Goal: Transaction & Acquisition: Download file/media

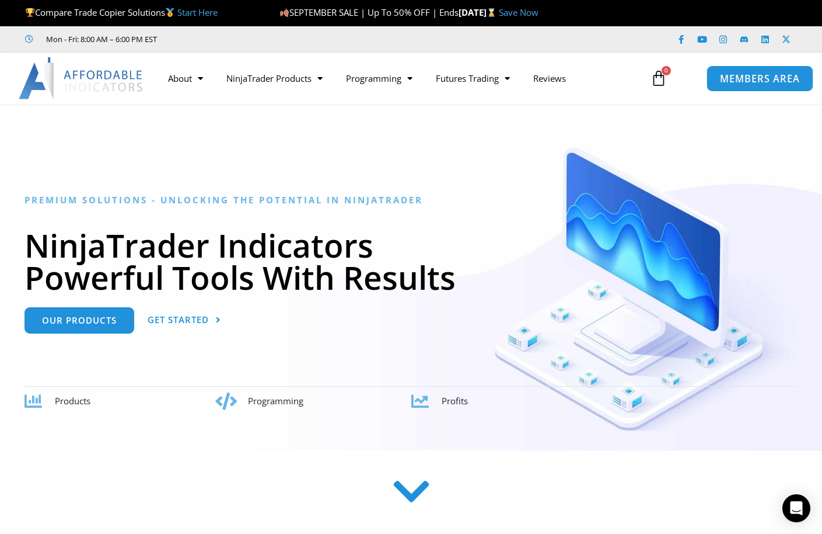
click at [755, 83] on span "MEMBERS AREA" at bounding box center [760, 79] width 80 height 10
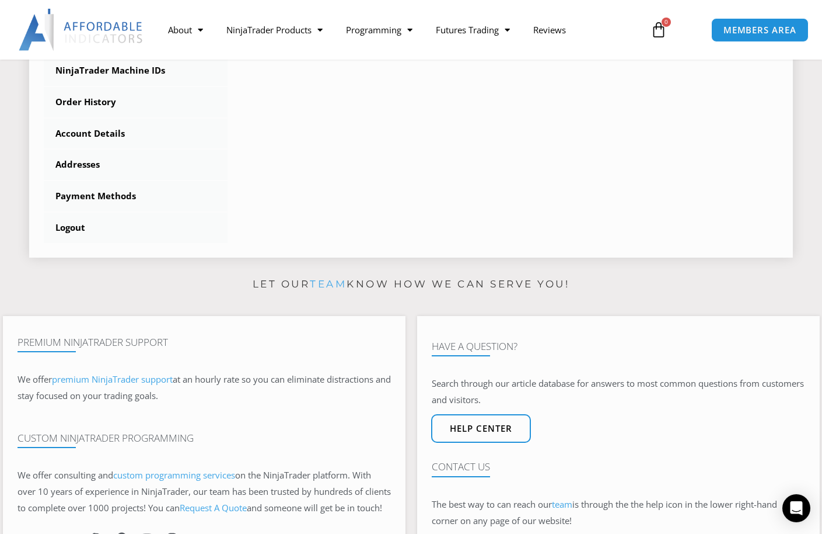
scroll to position [476, 0]
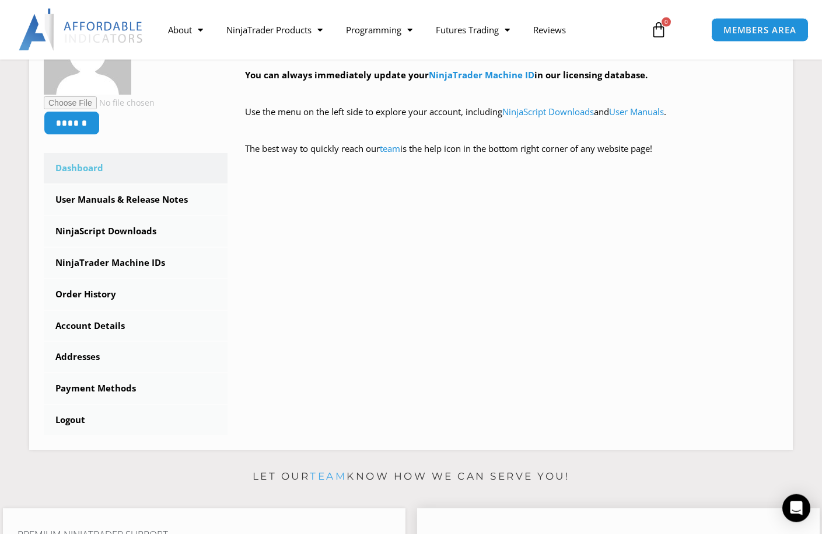
scroll to position [238, 0]
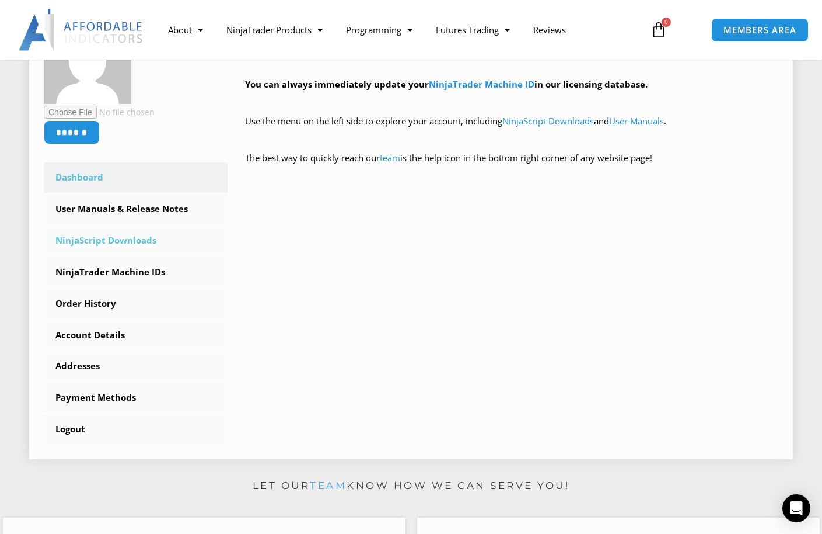
click at [140, 243] on link "NinjaScript Downloads" at bounding box center [136, 240] width 184 height 30
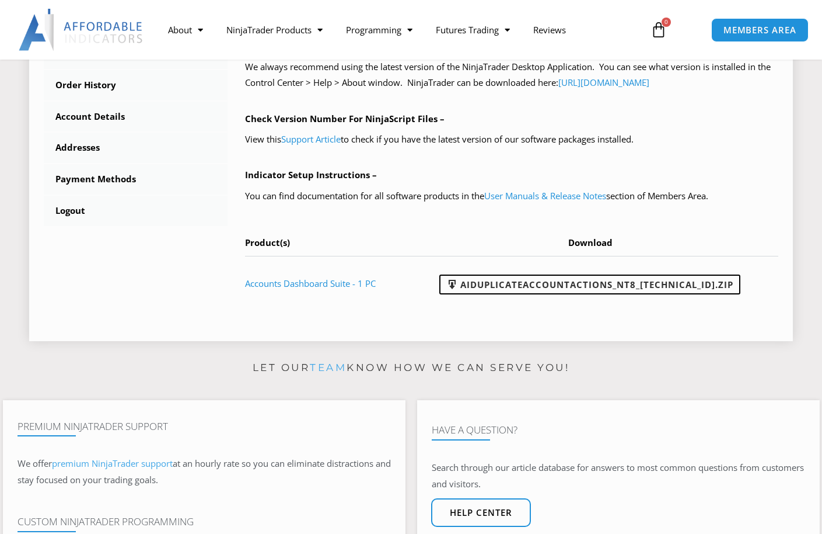
scroll to position [417, 0]
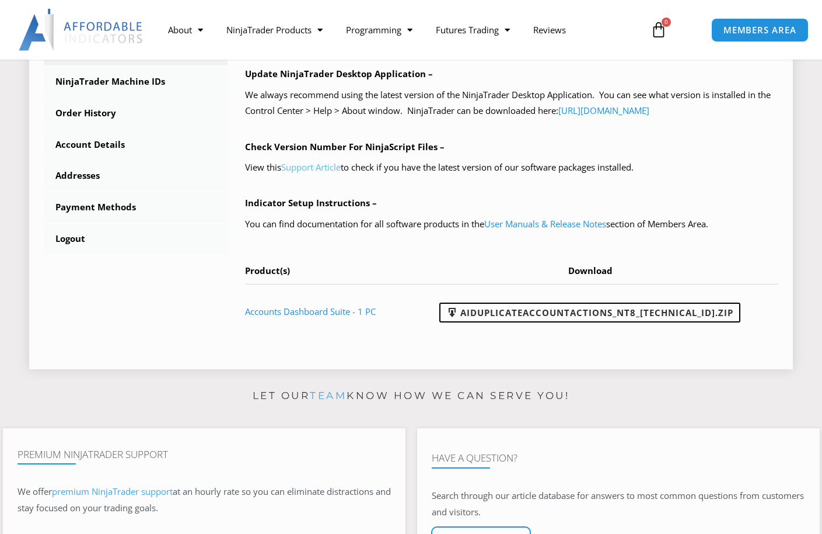
click at [299, 168] on link "Support Article" at bounding box center [311, 167] width 60 height 12
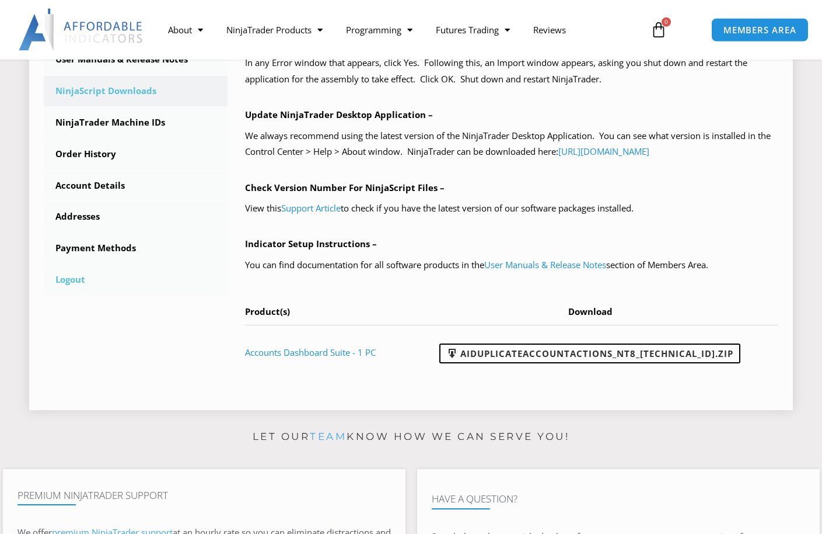
scroll to position [476, 0]
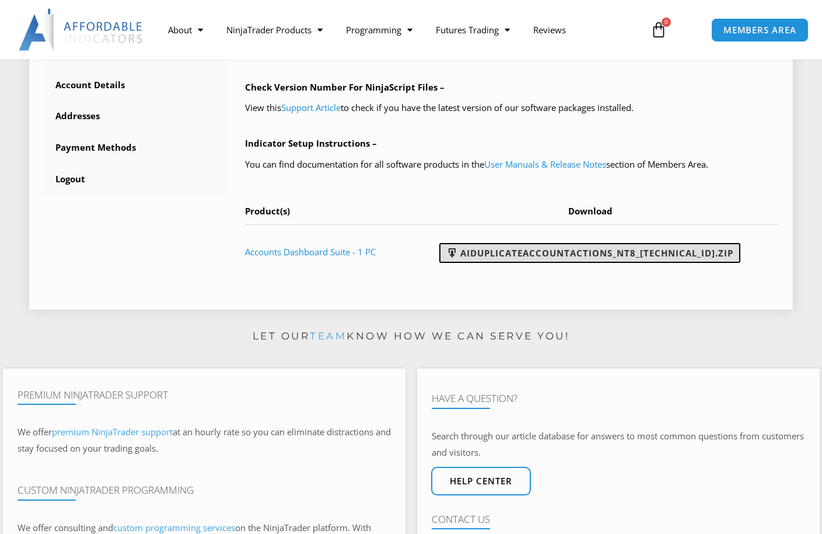
click at [509, 250] on link "AIDuplicateAccountActions_NT8_[TECHNICAL_ID].zip" at bounding box center [590, 253] width 301 height 20
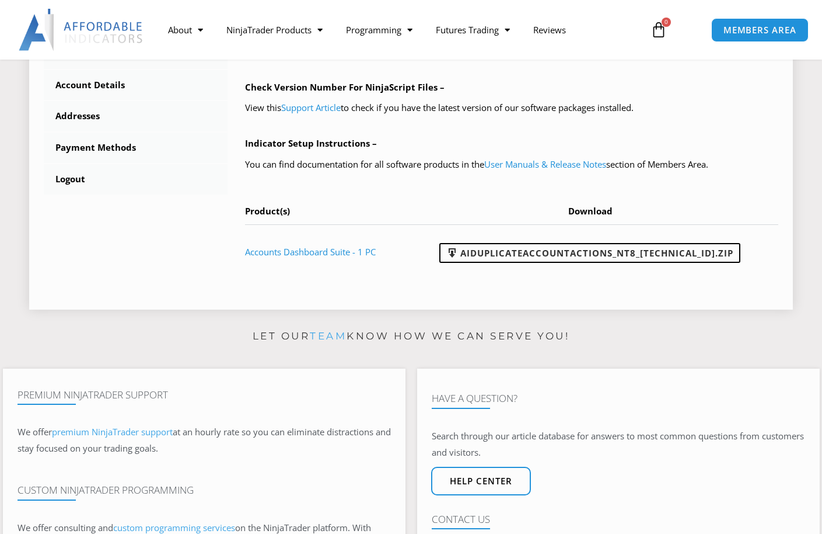
click at [765, 135] on div "NinjaScript Download & Installation – Please read everything for a complete und…" at bounding box center [512, 23] width 534 height 512
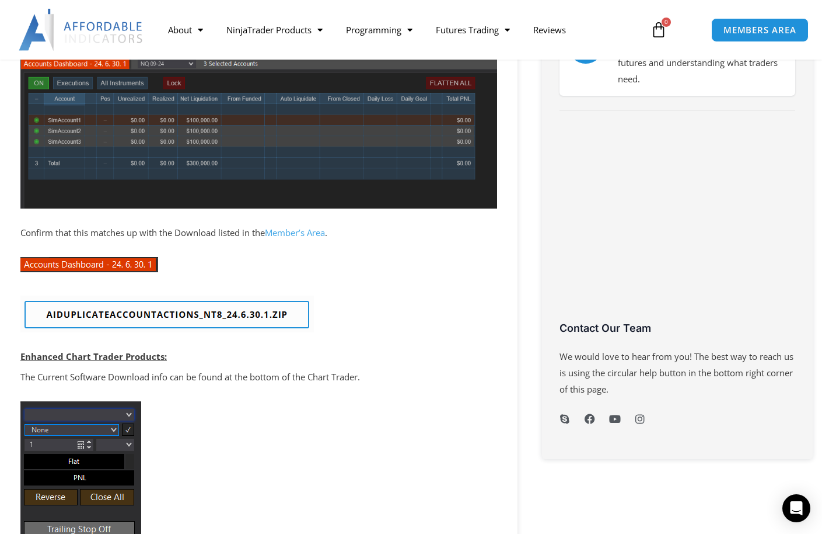
scroll to position [417, 0]
